Goal: Browse casually: Explore the website without a specific task or goal

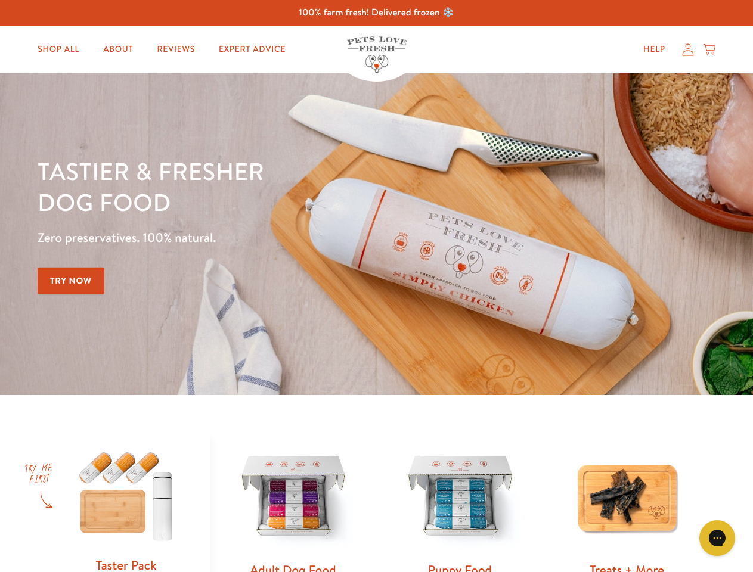
click at [376, 286] on div "Tastier & fresher dog food Zero preservatives. 100% natural. Try Now" at bounding box center [264, 234] width 452 height 157
click at [717, 538] on icon "Gorgias live chat" at bounding box center [716, 537] width 11 height 11
